Goal: Transaction & Acquisition: Purchase product/service

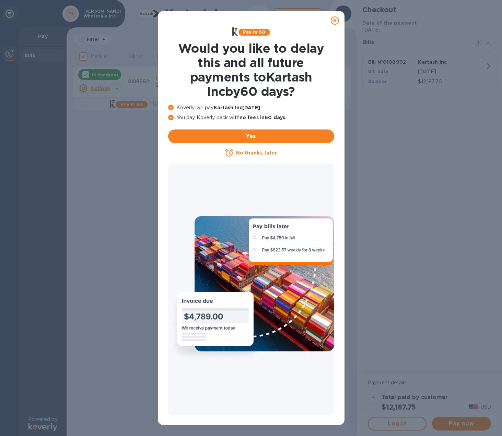
click at [333, 20] on icon at bounding box center [335, 20] width 8 height 8
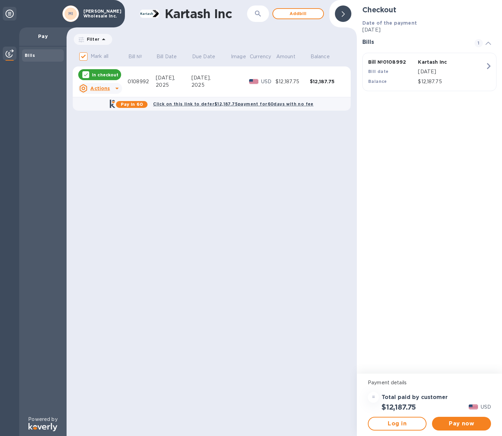
click at [103, 89] on u "Actions" at bounding box center [100, 88] width 20 height 5
click at [107, 74] on div at bounding box center [251, 218] width 502 height 436
click at [475, 422] on span "Pay now" at bounding box center [461, 424] width 48 height 8
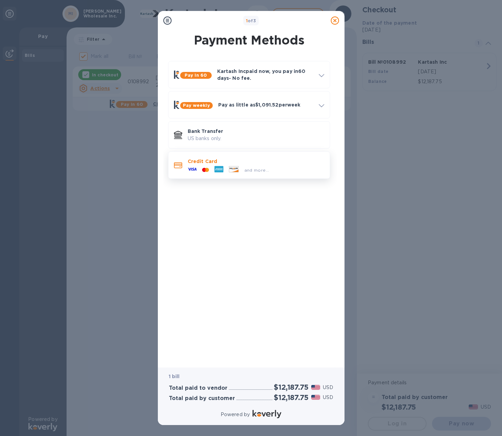
click at [195, 168] on icon at bounding box center [192, 169] width 9 height 3
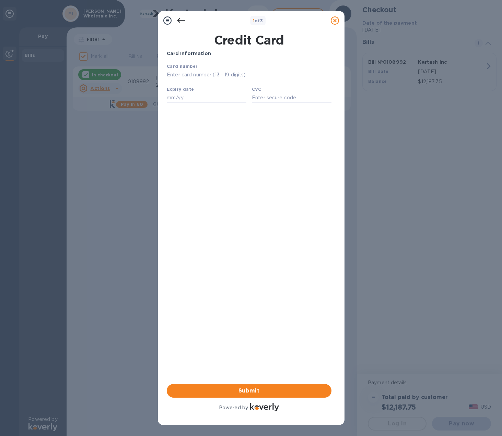
click at [200, 69] on div "Card number" at bounding box center [249, 71] width 170 height 23
click at [187, 76] on input "text" at bounding box center [248, 75] width 165 height 10
type input "[CREDIT_CARD_NUMBER]"
type input "01/29"
click at [267, 95] on input "text" at bounding box center [291, 98] width 80 height 10
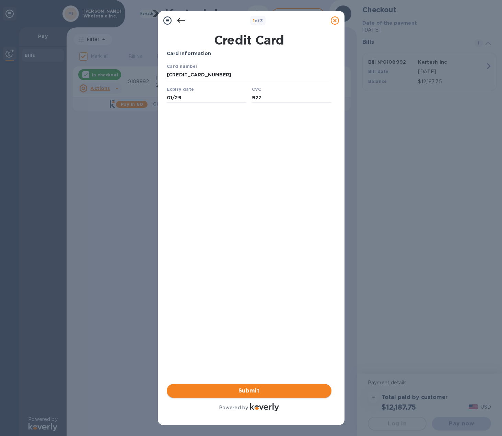
type input "927"
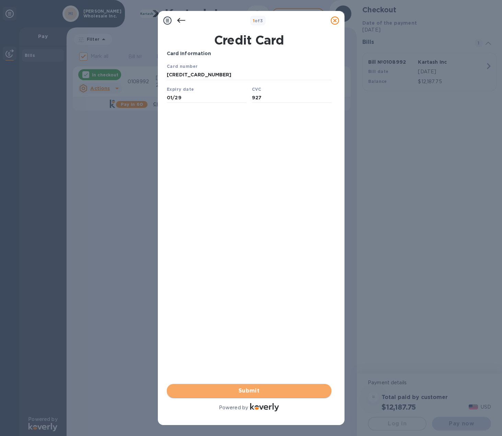
click at [266, 388] on span "Submit" at bounding box center [249, 391] width 154 height 8
click at [264, 388] on span "Submit" at bounding box center [249, 391] width 154 height 8
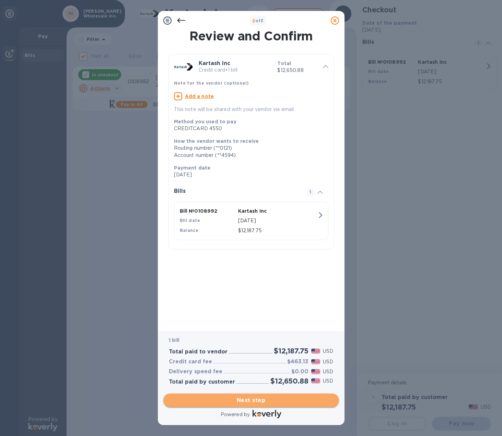
click at [260, 402] on span "Next step" at bounding box center [251, 401] width 165 height 8
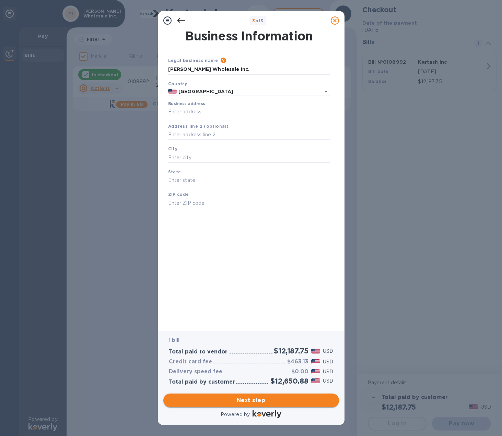
click at [260, 402] on span "Next step" at bounding box center [251, 401] width 165 height 8
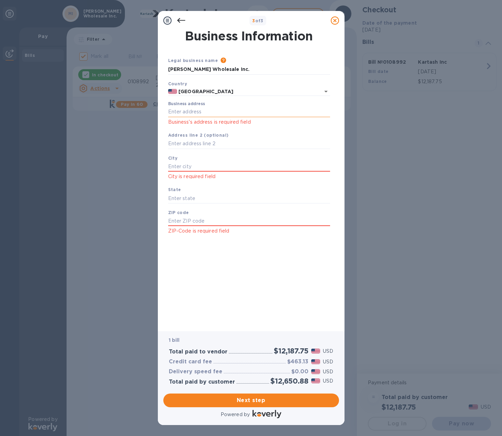
click at [198, 112] on input "Business address" at bounding box center [249, 112] width 162 height 10
type input "[STREET_ADDRESS]"
click at [210, 164] on input "text" at bounding box center [249, 166] width 162 height 10
type input "[GEOGRAPHIC_DATA]"
type input "ny"
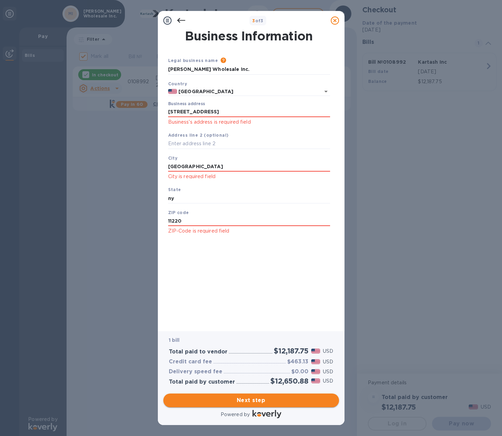
type input "11220"
click at [269, 402] on span "Next step" at bounding box center [251, 401] width 165 height 8
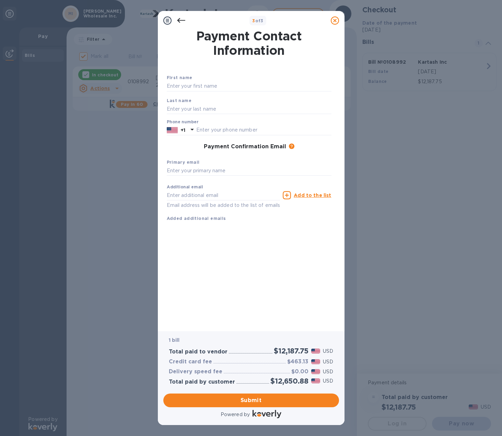
click at [173, 81] on div "First name" at bounding box center [249, 82] width 170 height 23
click at [175, 85] on input "text" at bounding box center [249, 86] width 165 height 10
type input "[PERSON_NAME]"
type input "Novikova"
type input "7184928492"
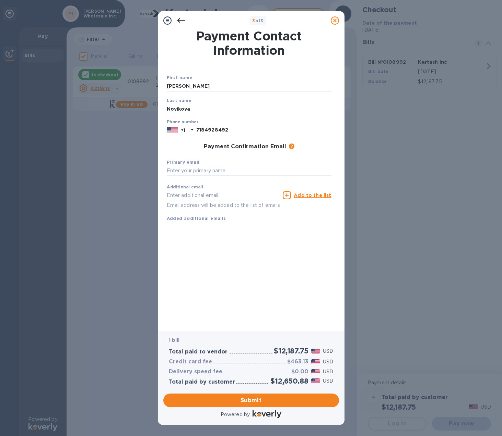
type input "[PERSON_NAME][EMAIL_ADDRESS][DOMAIN_NAME]"
click at [259, 400] on span "Submit" at bounding box center [251, 401] width 165 height 8
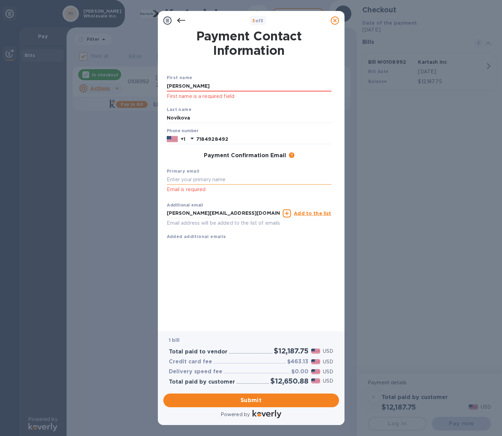
click at [192, 180] on input "text" at bounding box center [249, 180] width 165 height 10
drag, startPoint x: 237, startPoint y: 214, endPoint x: 153, endPoint y: 209, distance: 84.9
click at [153, 209] on div "3 of 3 Payment Contact Information First name [PERSON_NAME] First name is a req…" at bounding box center [251, 218] width 502 height 436
click at [193, 181] on input "text" at bounding box center [249, 180] width 165 height 10
paste input "[PERSON_NAME][EMAIL_ADDRESS][DOMAIN_NAME]"
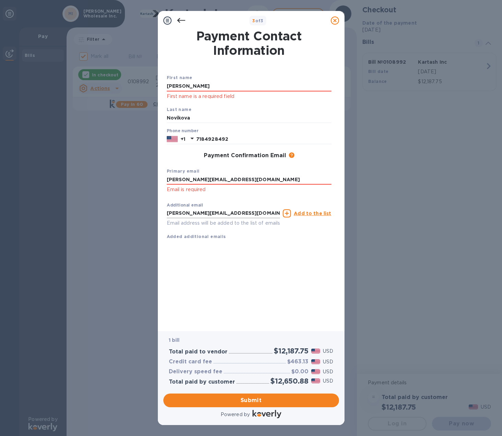
type input "[PERSON_NAME][EMAIL_ADDRESS][DOMAIN_NAME]"
drag, startPoint x: 239, startPoint y: 216, endPoint x: 41, endPoint y: 192, distance: 199.6
click at [41, 192] on div "3 of 3 Payment Contact Information First name [PERSON_NAME] First name is a req…" at bounding box center [251, 218] width 502 height 436
click at [247, 402] on span "Submit" at bounding box center [251, 401] width 165 height 8
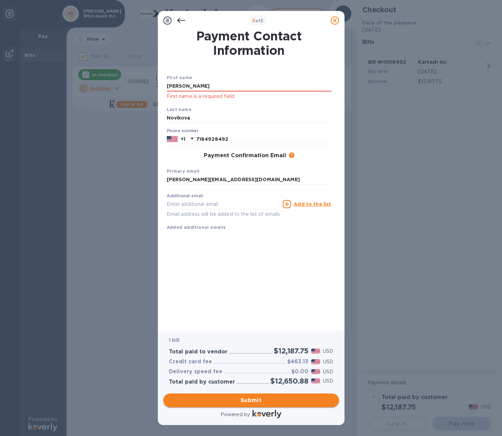
click at [247, 402] on span "Submit" at bounding box center [251, 401] width 165 height 8
drag, startPoint x: 193, startPoint y: 88, endPoint x: 112, endPoint y: 86, distance: 81.3
click at [124, 87] on div "3 of 3 Payment Contact Information First name [PERSON_NAME] First name is a req…" at bounding box center [251, 218] width 502 height 436
type input "[PERSON_NAME]"
click at [221, 400] on span "Submit" at bounding box center [251, 401] width 165 height 8
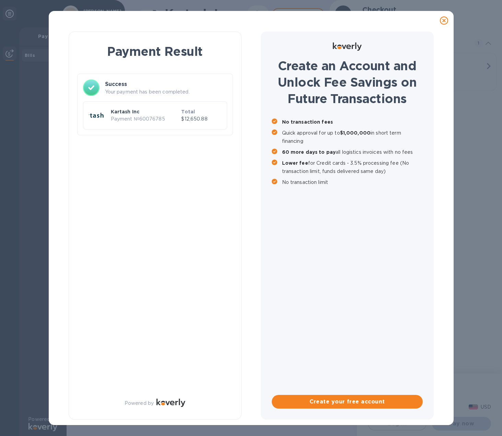
checkbox input "false"
click at [135, 118] on p "Payment № 60076785" at bounding box center [145, 119] width 68 height 7
